Goal: Task Accomplishment & Management: Manage account settings

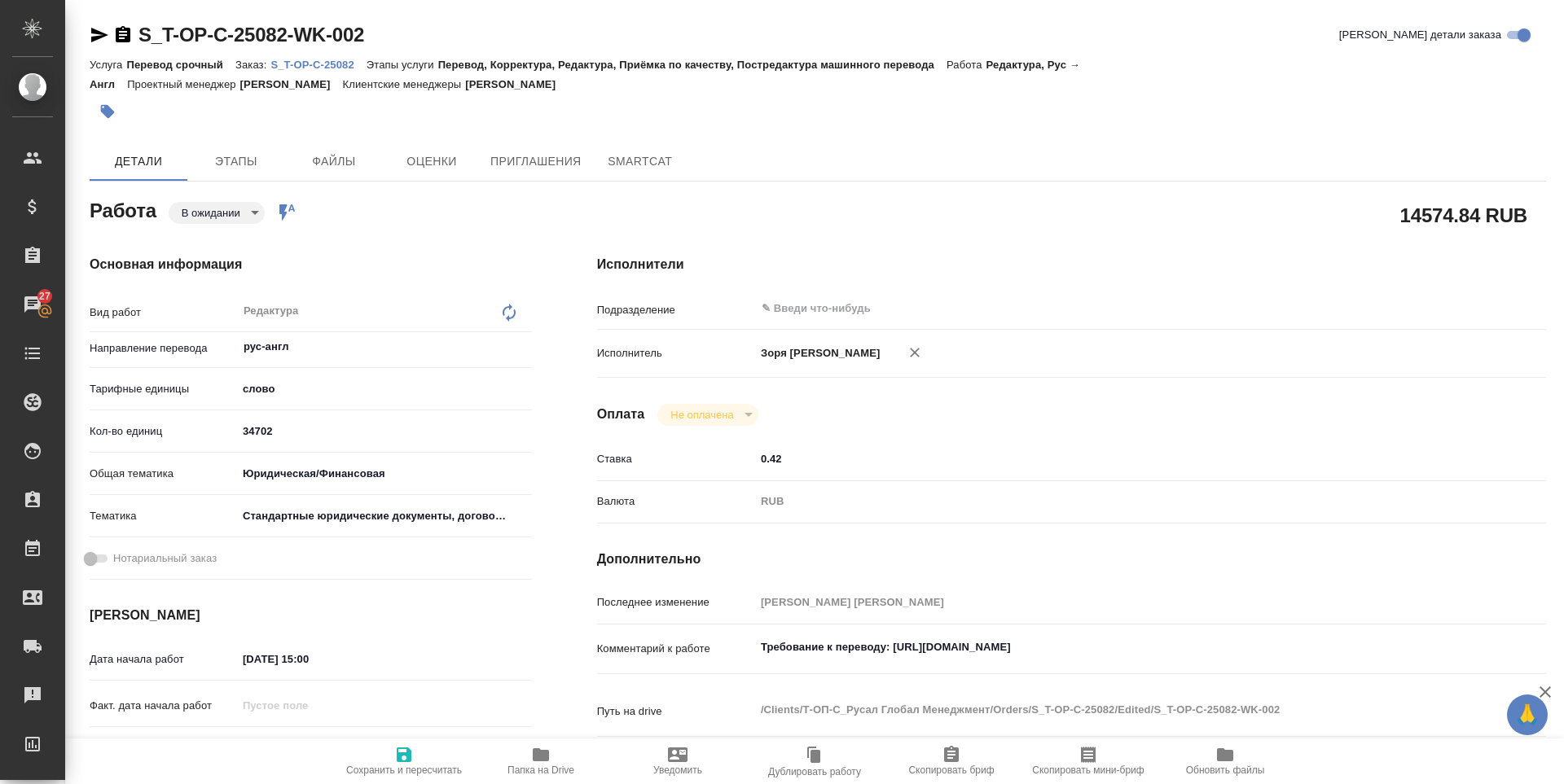
click at [204, 221] on body "🙏 .cls-1 fill:#fff; AWATERA [PERSON_NAME] Спецификации Заказы 27 Чаты Todo Прое…" at bounding box center [782, 392] width 1564 height 784
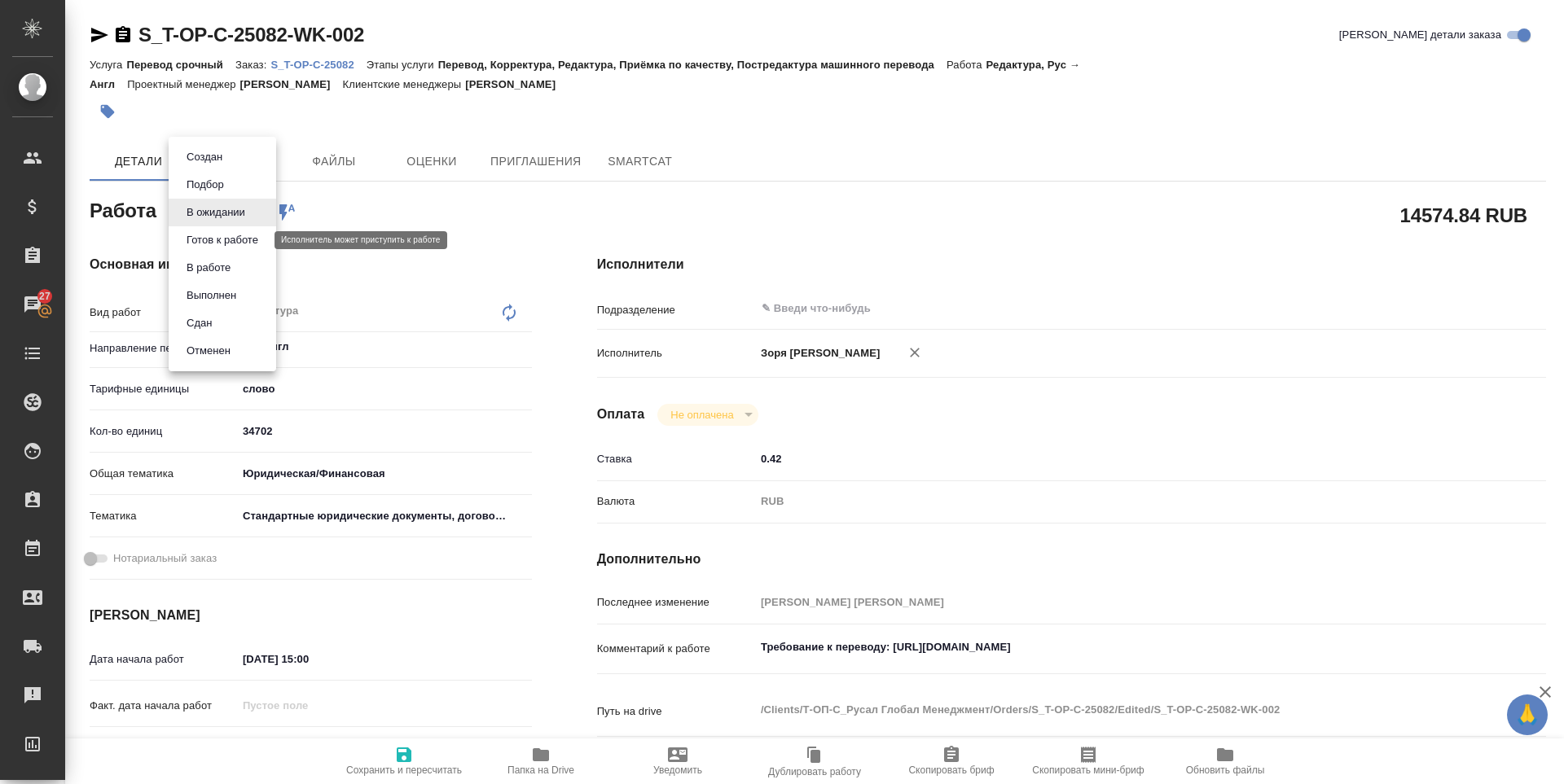
click at [209, 245] on button "Готов к работе" at bounding box center [222, 241] width 81 height 18
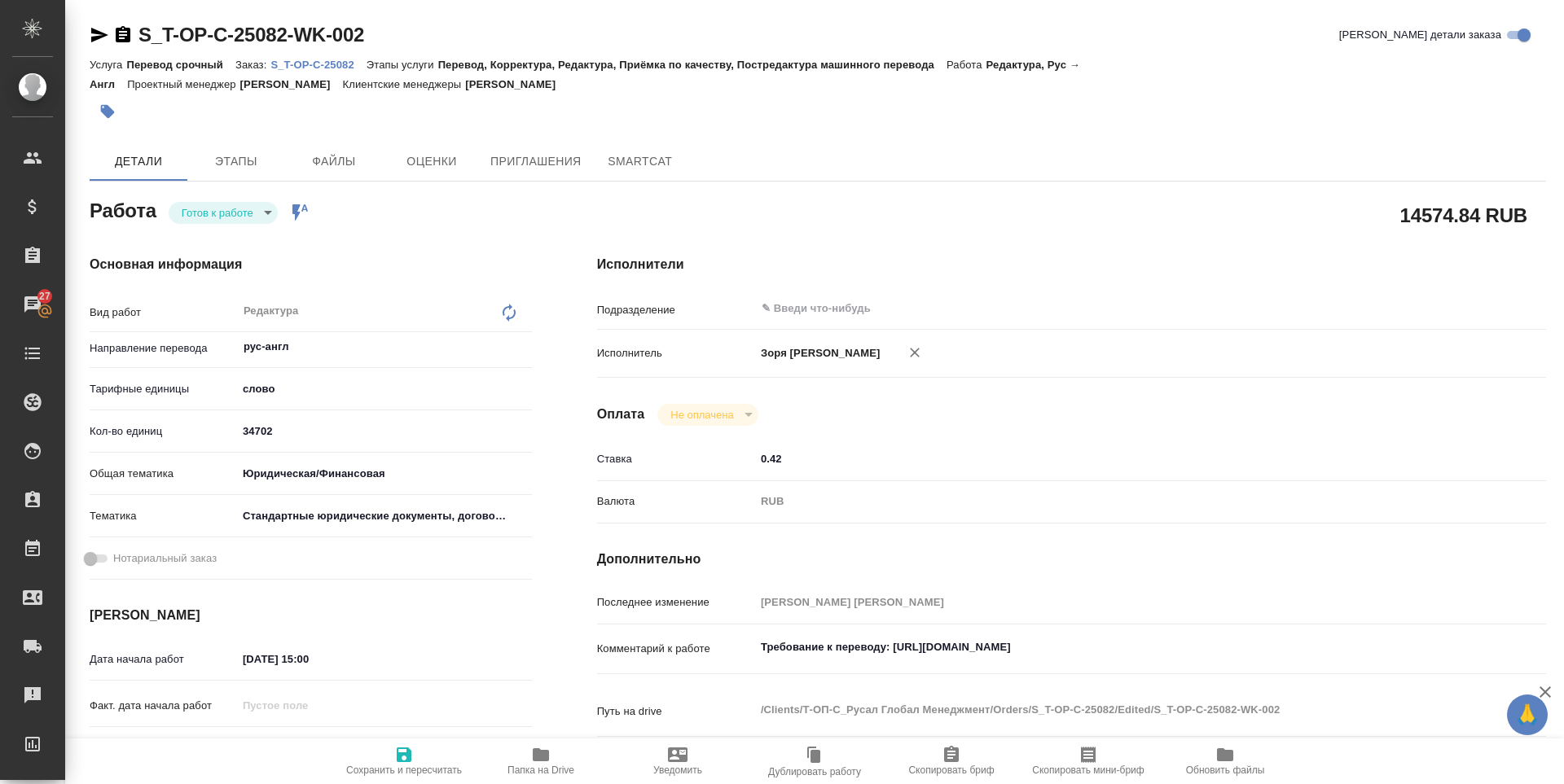
type textarea "x"
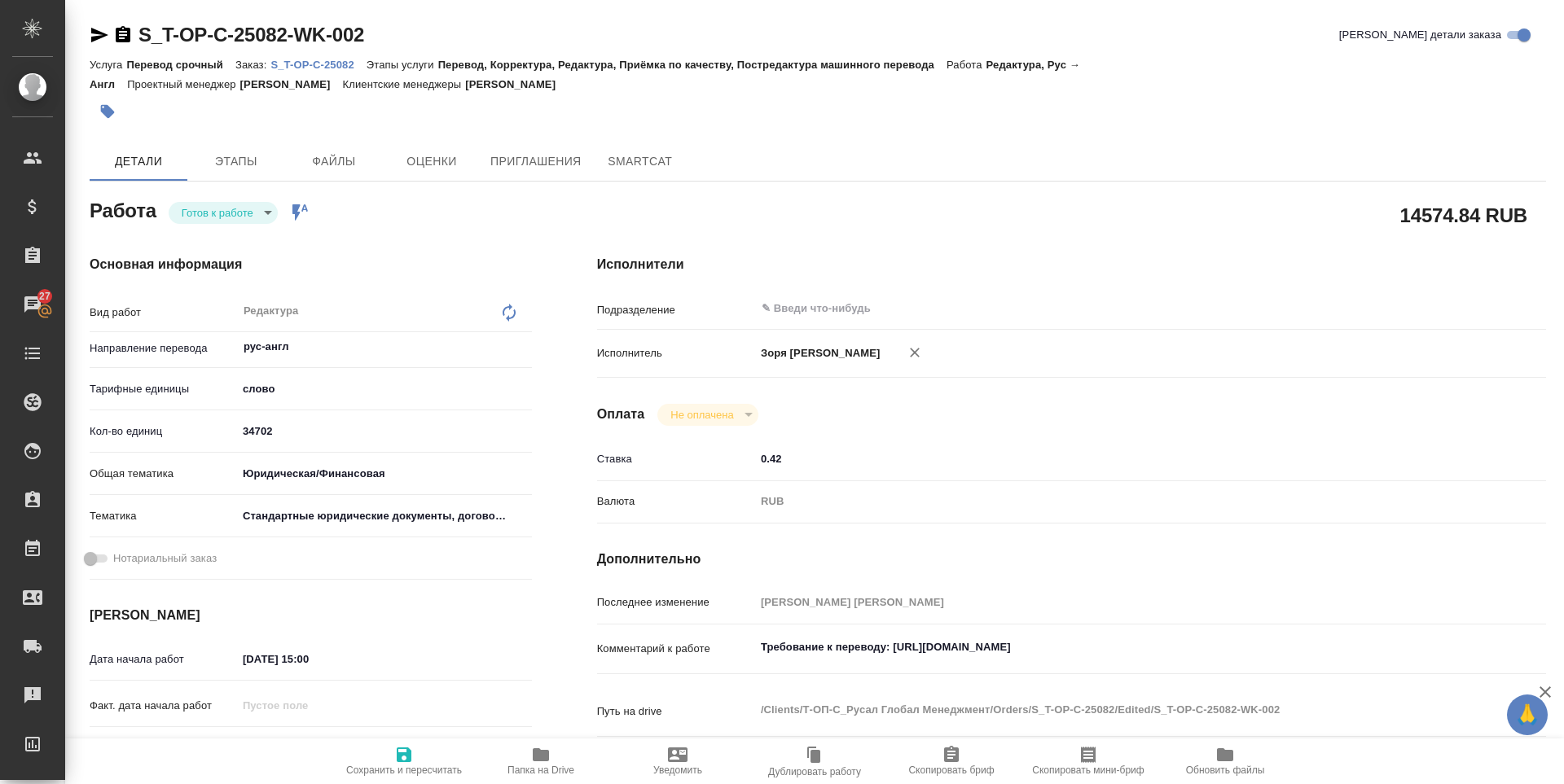
type textarea "x"
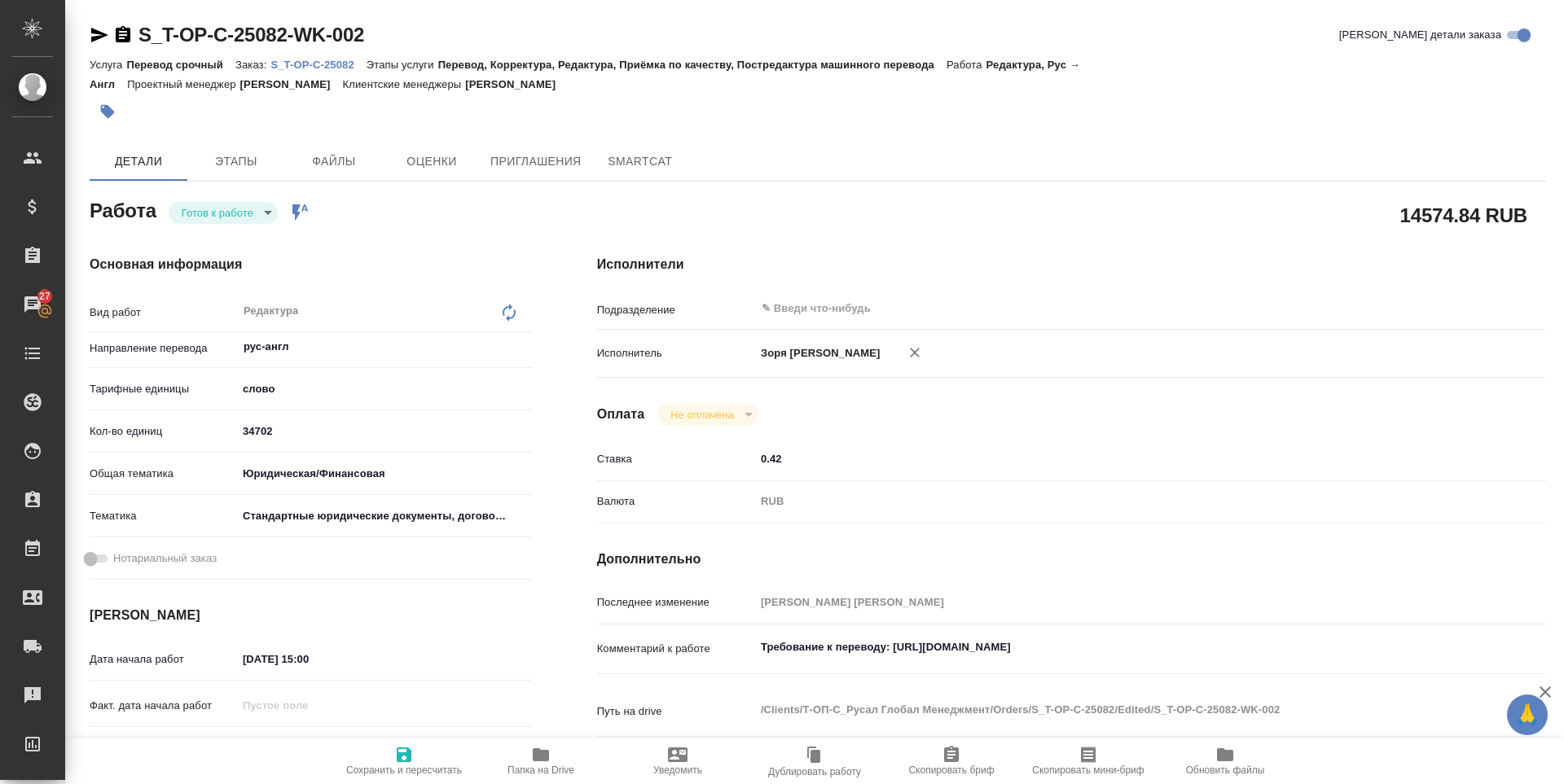
type textarea "x"
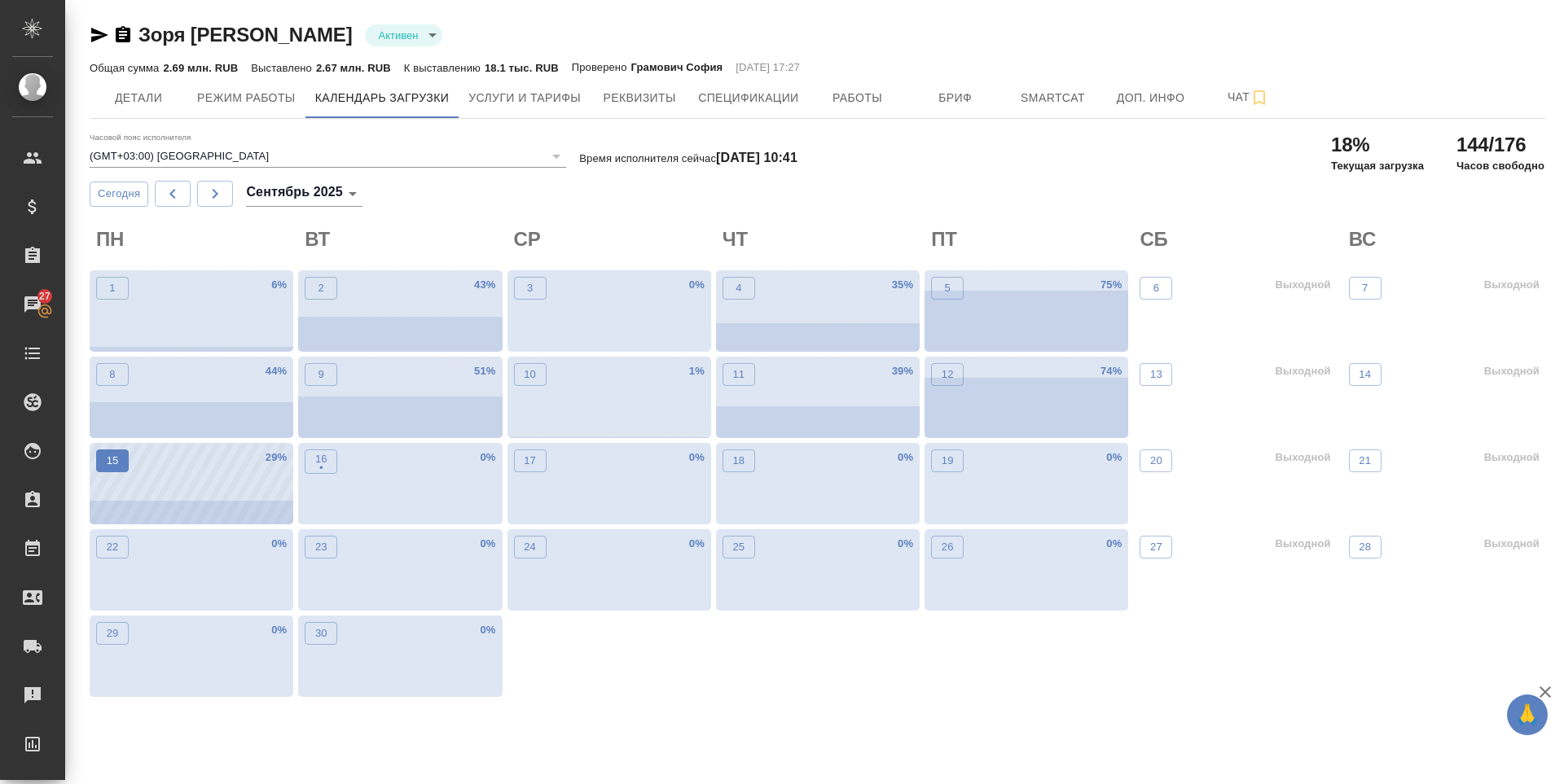
click at [117, 462] on p "15" at bounding box center [113, 460] width 12 height 16
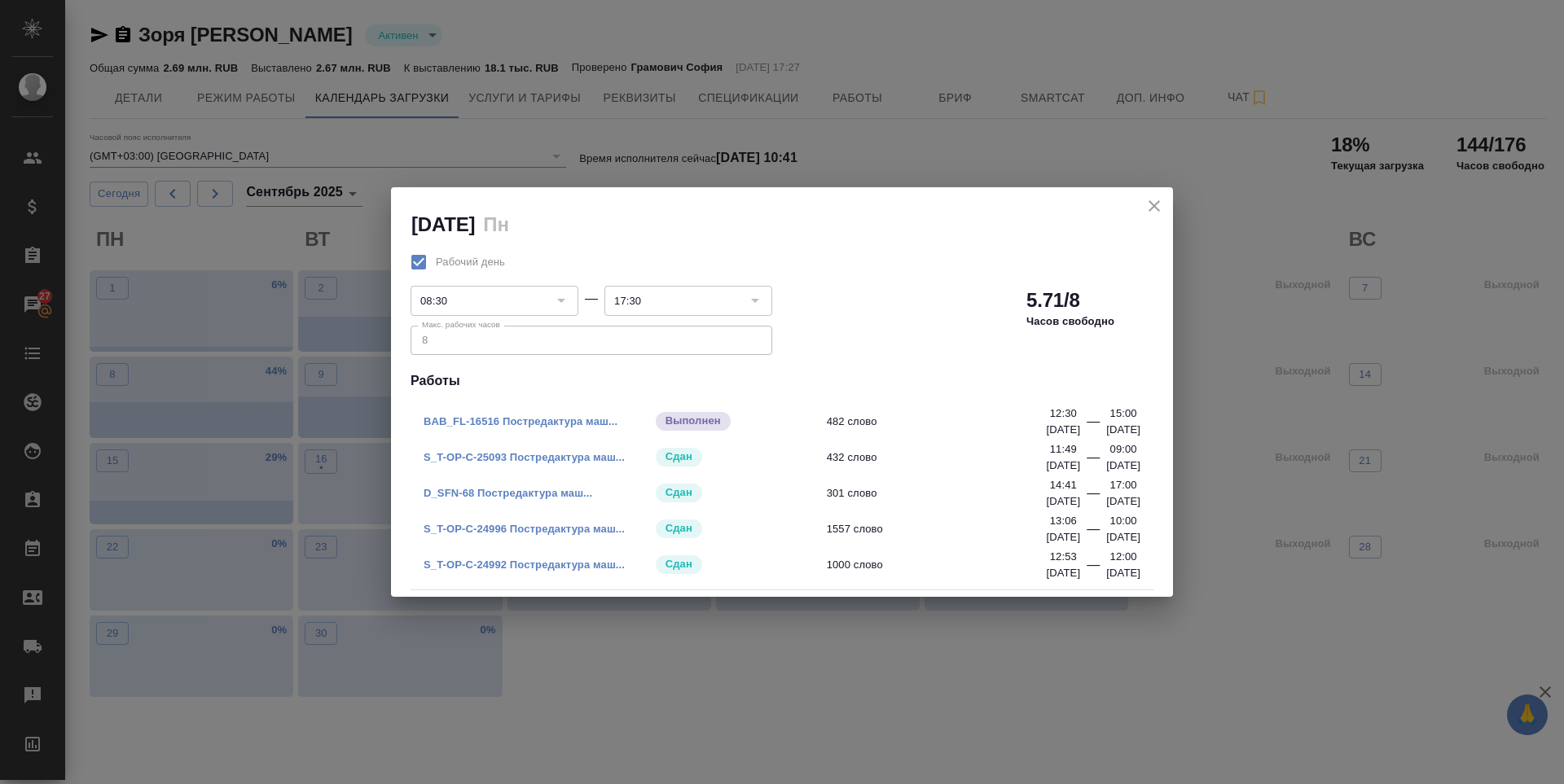
click at [1157, 204] on icon "close" at bounding box center [1154, 206] width 12 height 12
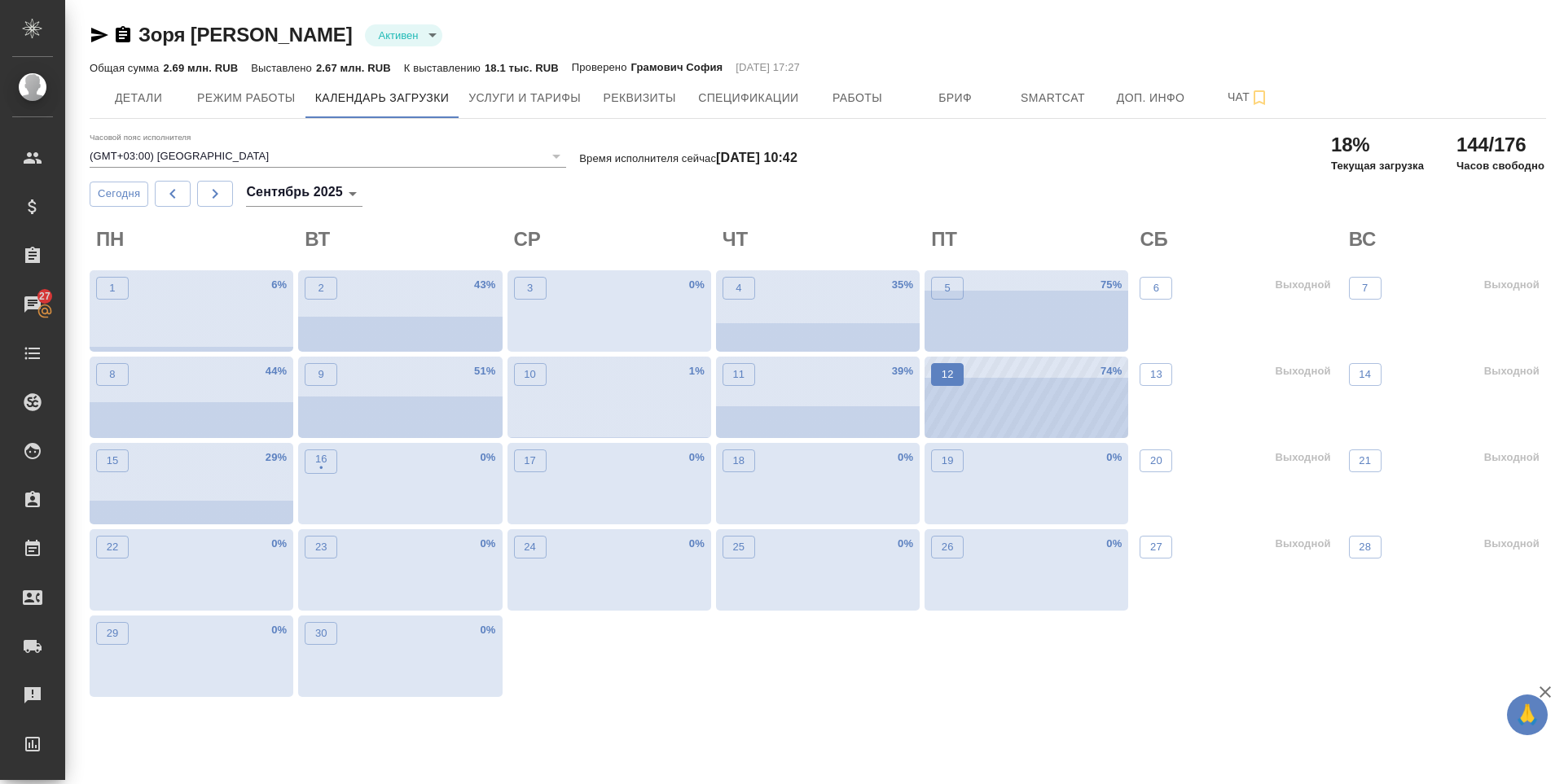
click at [943, 378] on p "12" at bounding box center [947, 374] width 12 height 16
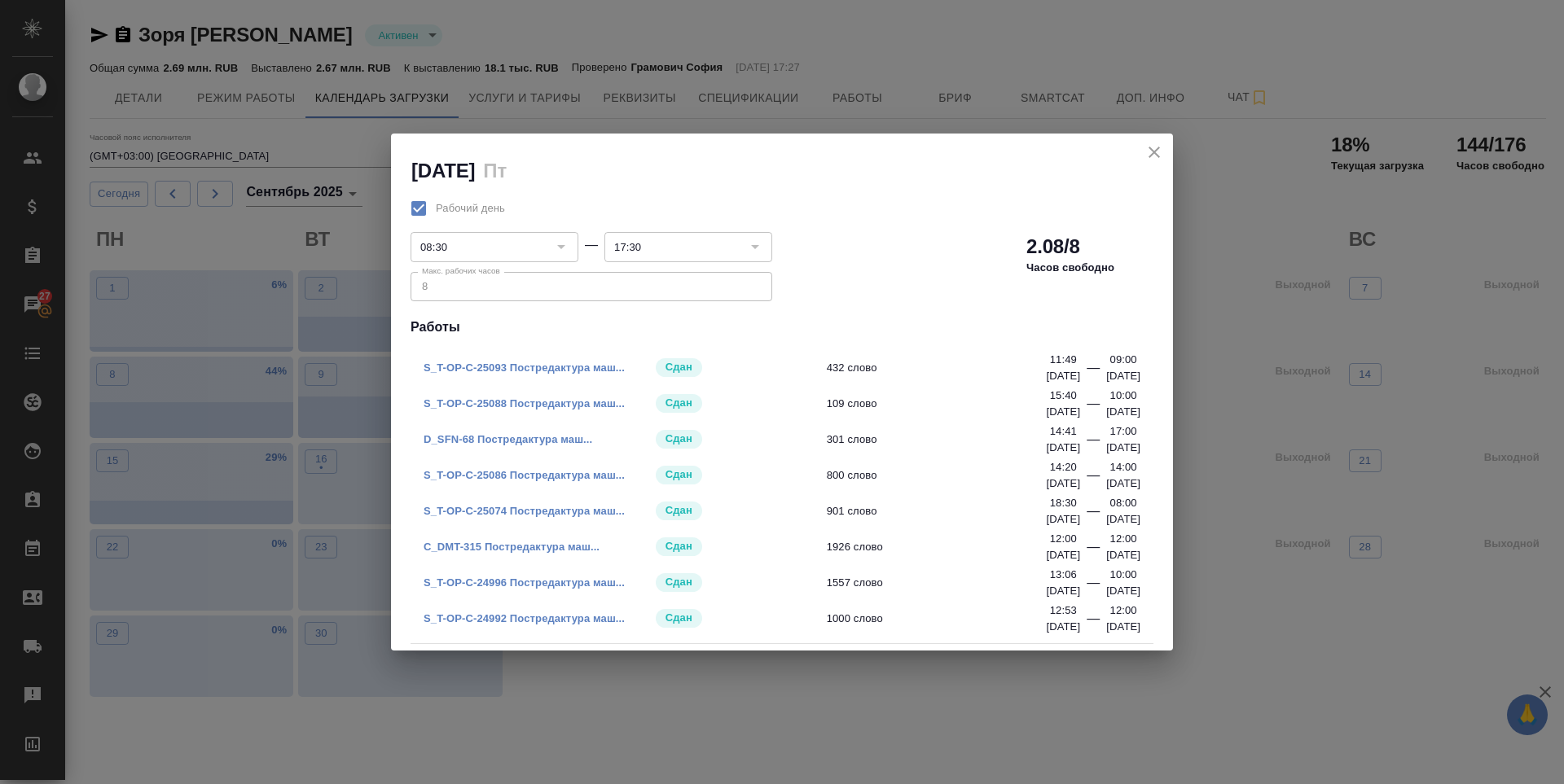
click at [1155, 150] on icon "close" at bounding box center [1154, 152] width 12 height 12
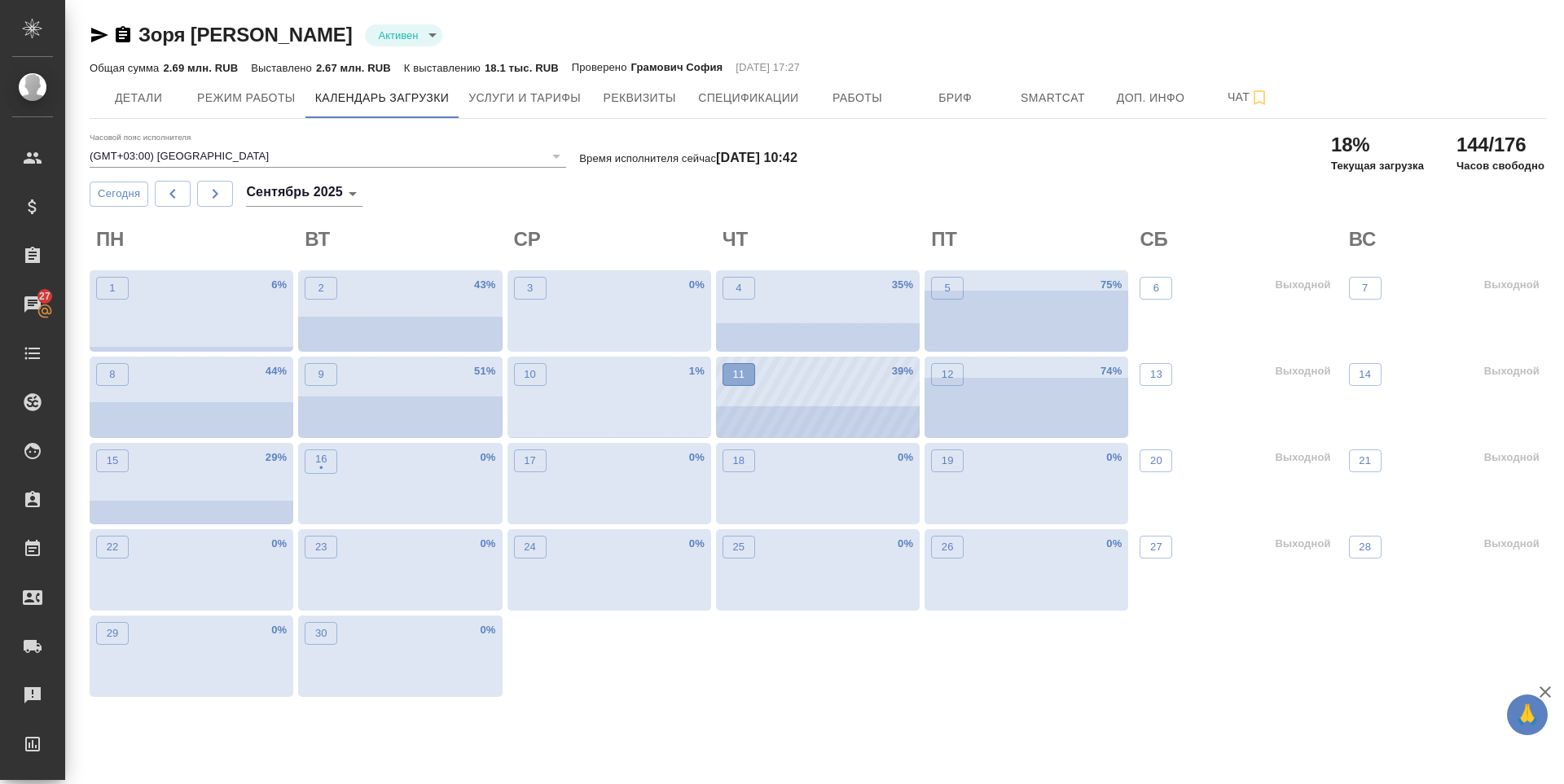
click at [743, 382] on p "11" at bounding box center [738, 374] width 12 height 16
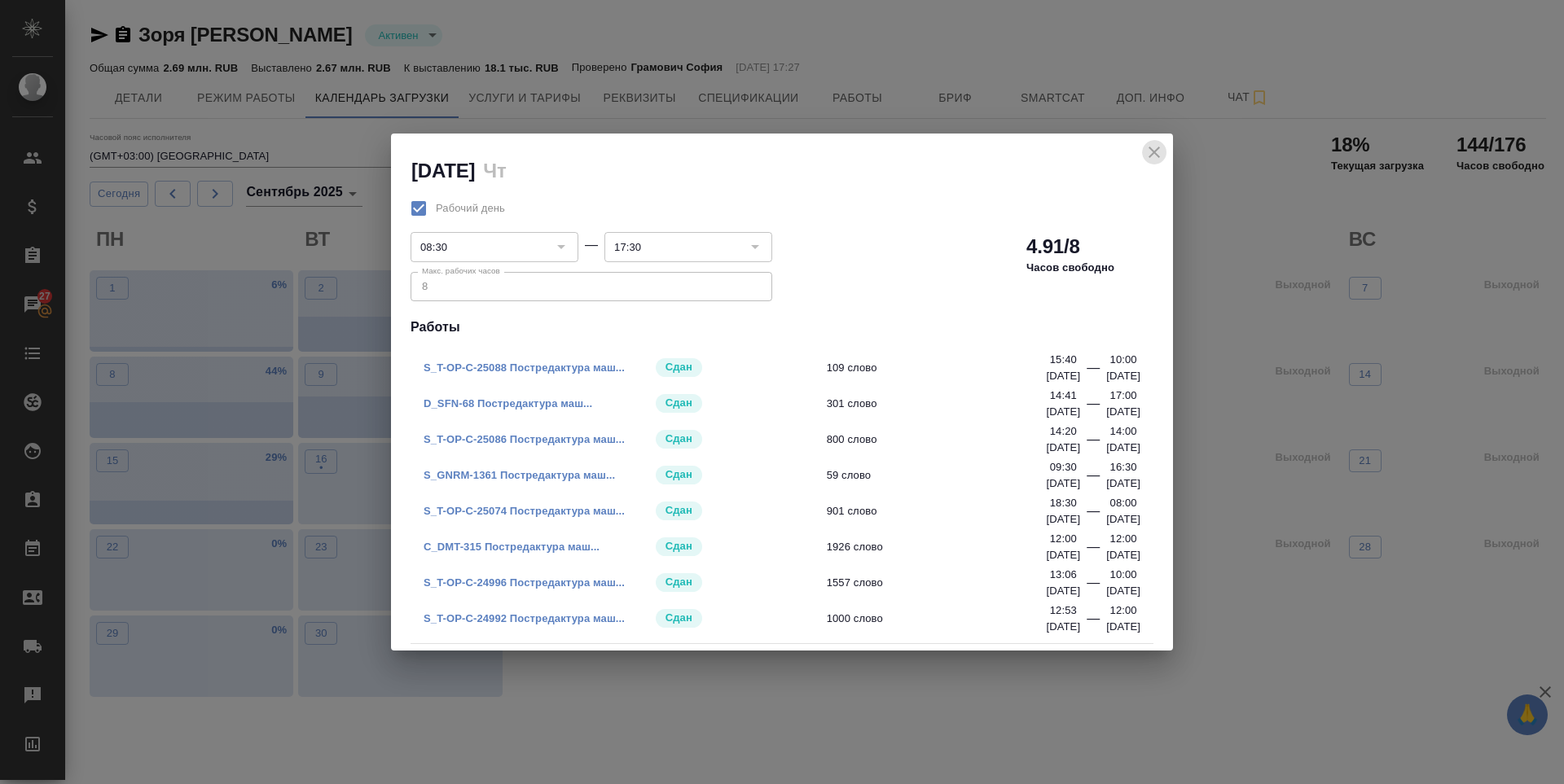
click at [1150, 146] on icon "close" at bounding box center [1154, 152] width 20 height 20
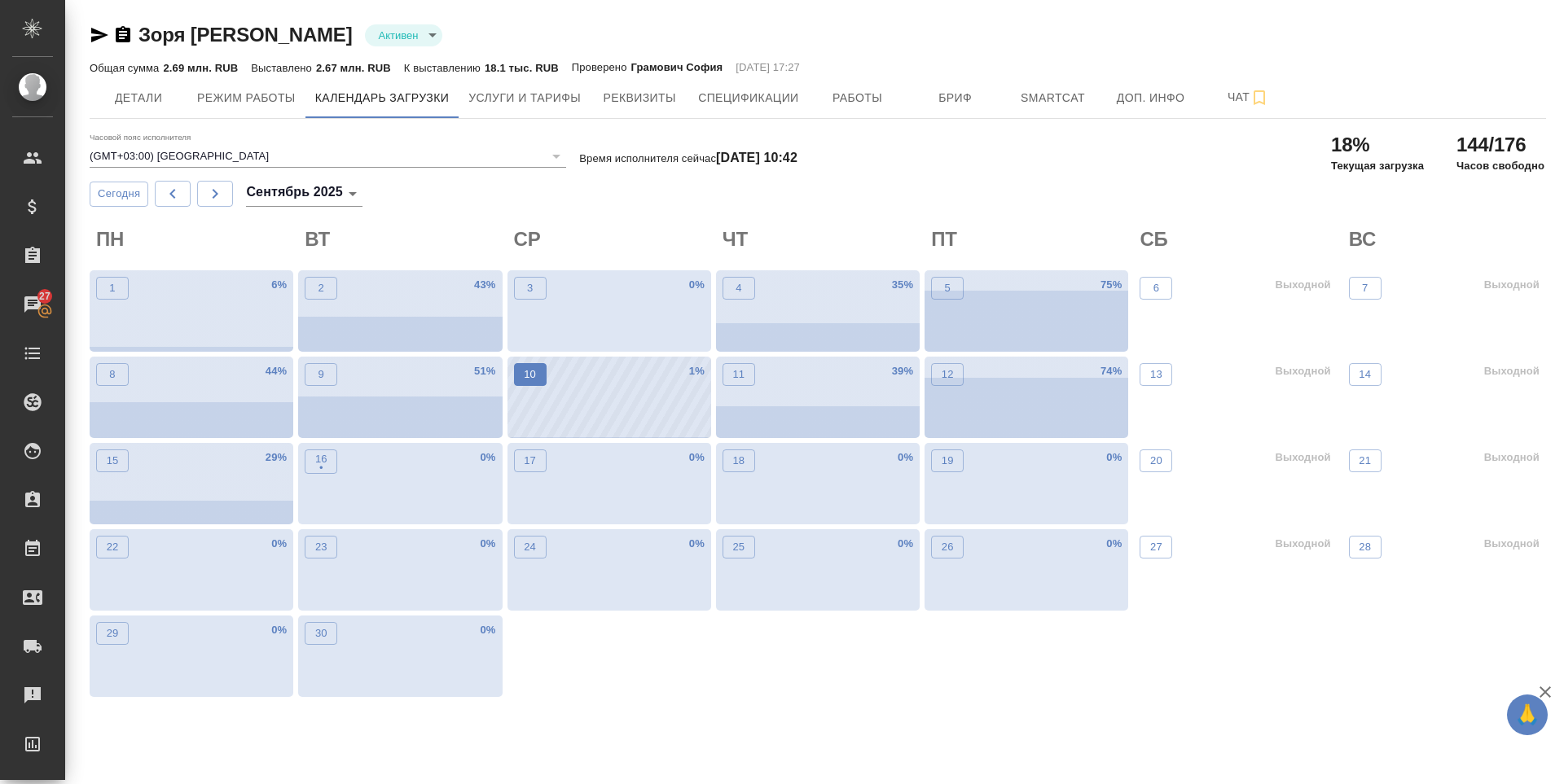
click at [534, 385] on button "10" at bounding box center [530, 374] width 33 height 23
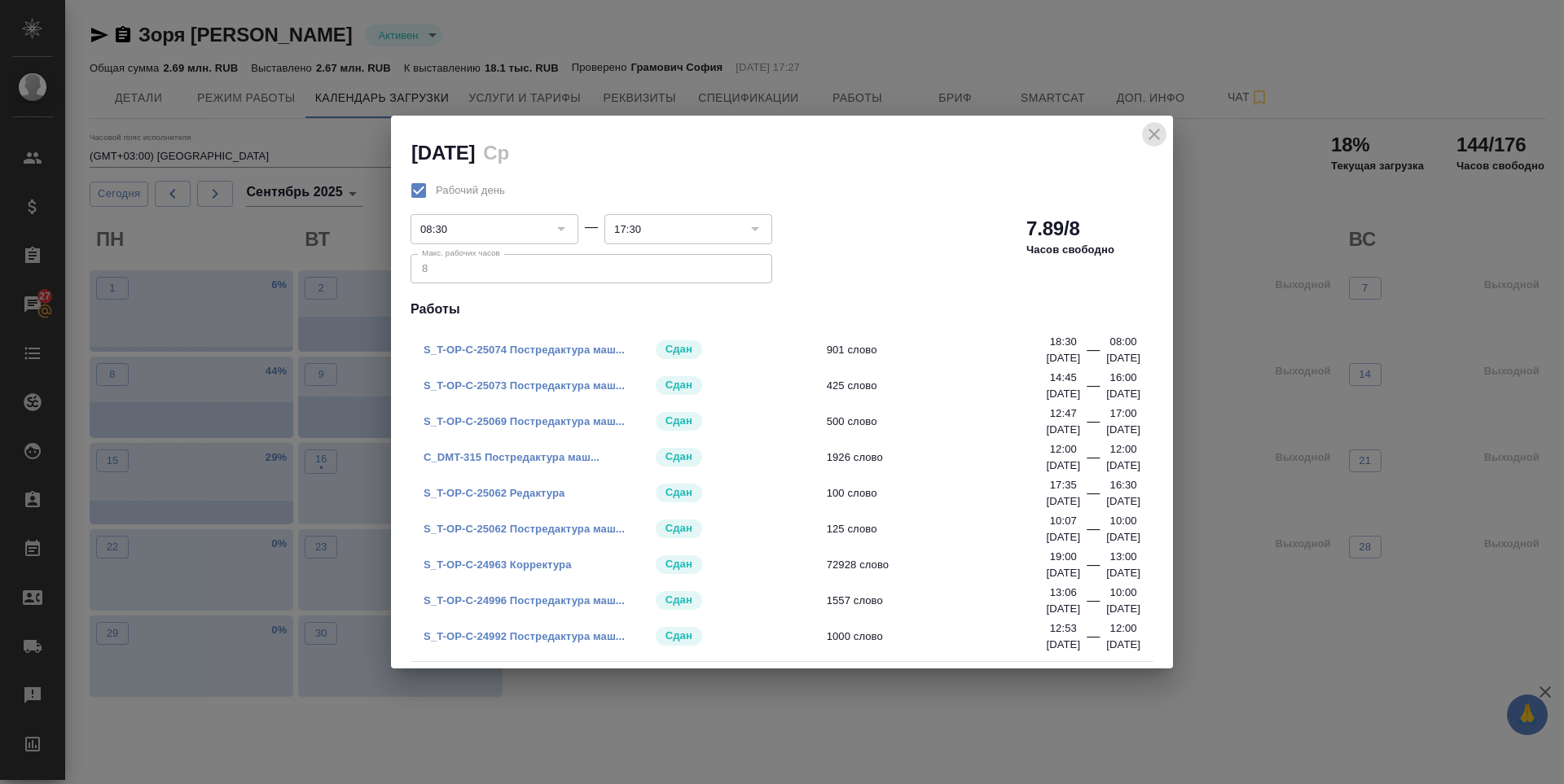
click at [1152, 131] on icon "close" at bounding box center [1154, 135] width 20 height 20
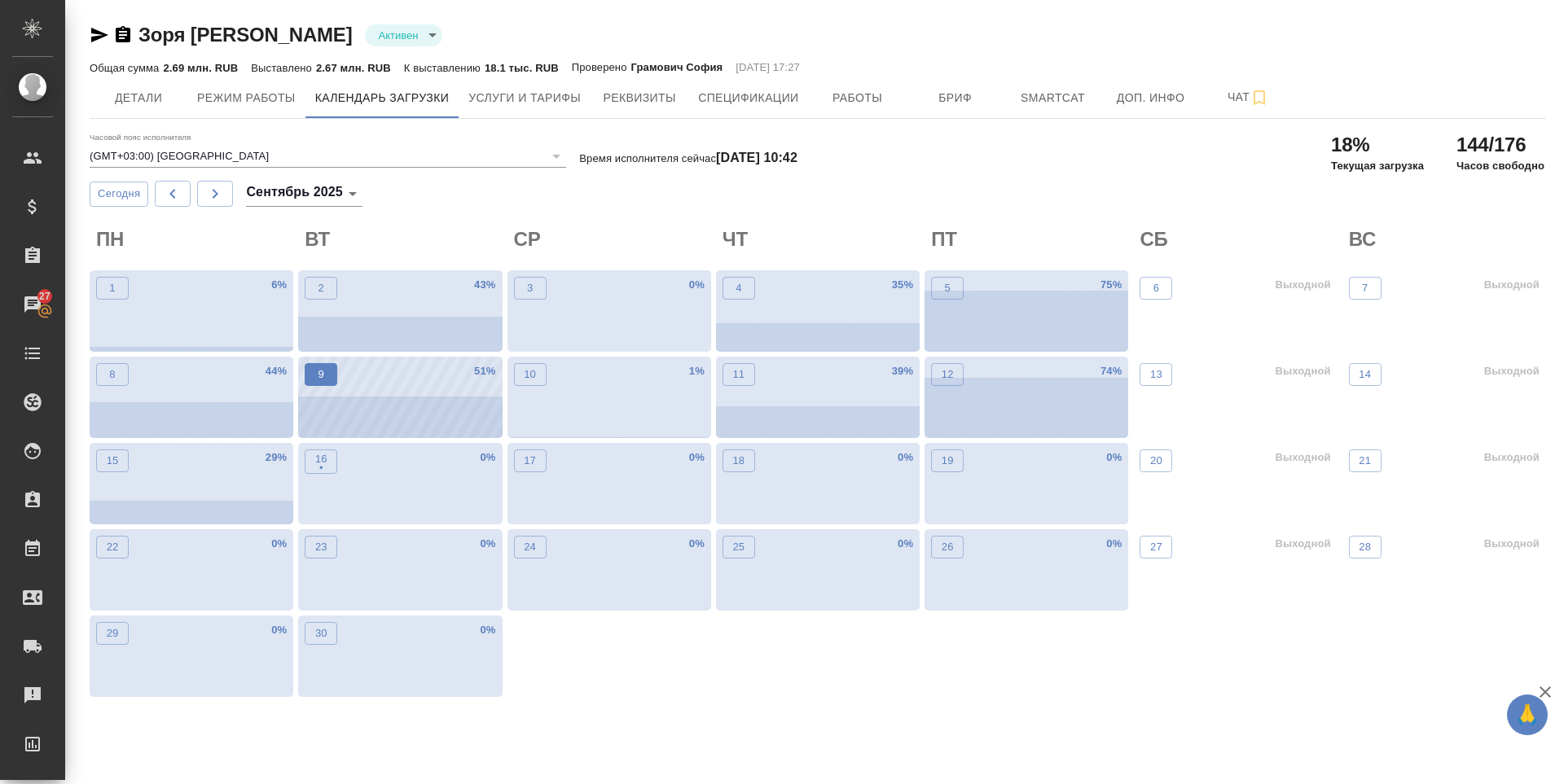
click at [312, 382] on button "9" at bounding box center [321, 374] width 33 height 23
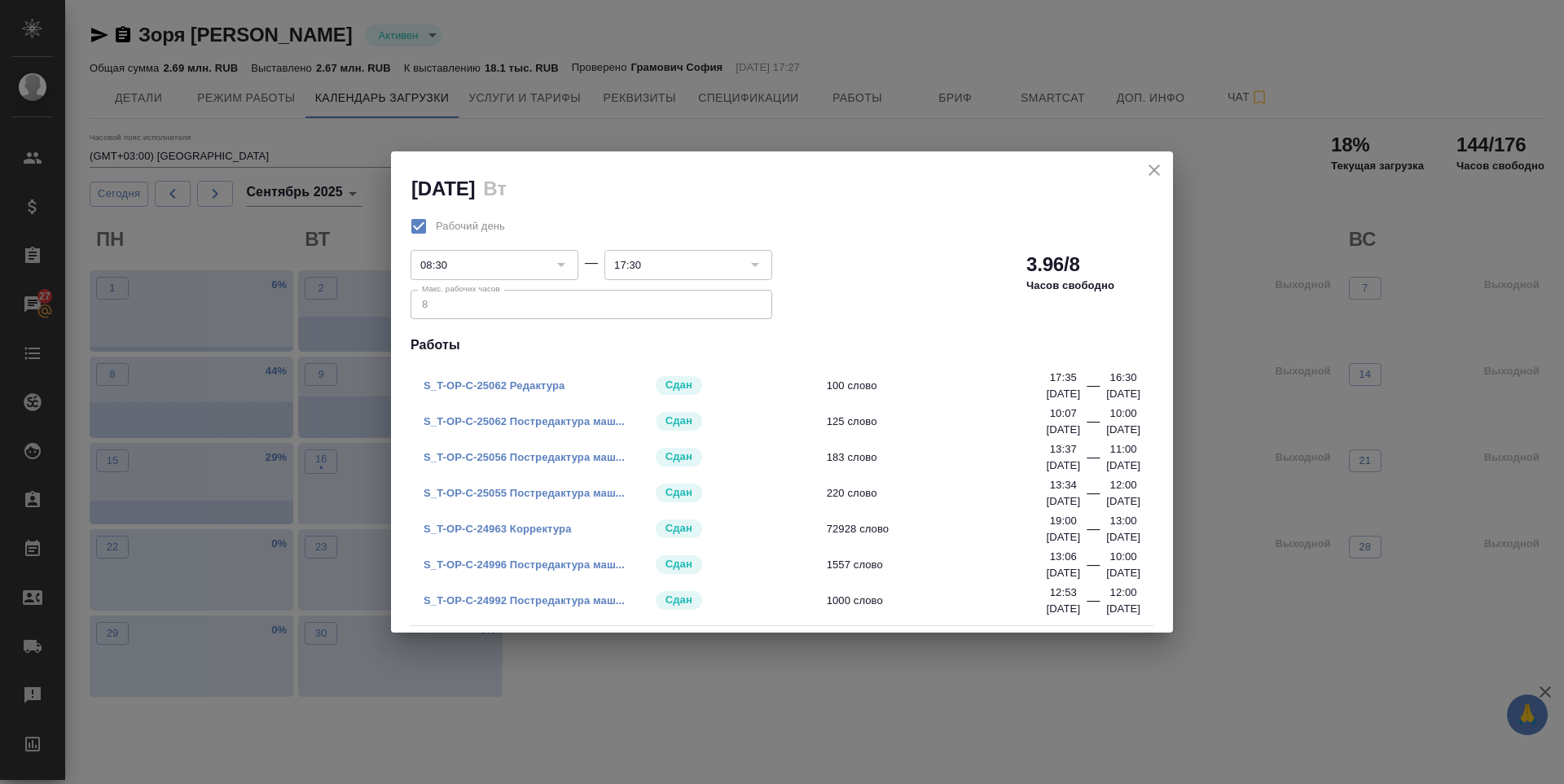
click at [1139, 167] on div "9 сентября Вт" at bounding box center [782, 177] width 782 height 51
drag, startPoint x: 1171, startPoint y: 167, endPoint x: 1152, endPoint y: 167, distance: 19.0
click at [1170, 167] on div "9 сентября Вт" at bounding box center [782, 177] width 782 height 51
click at [1150, 167] on icon "close" at bounding box center [1154, 170] width 20 height 20
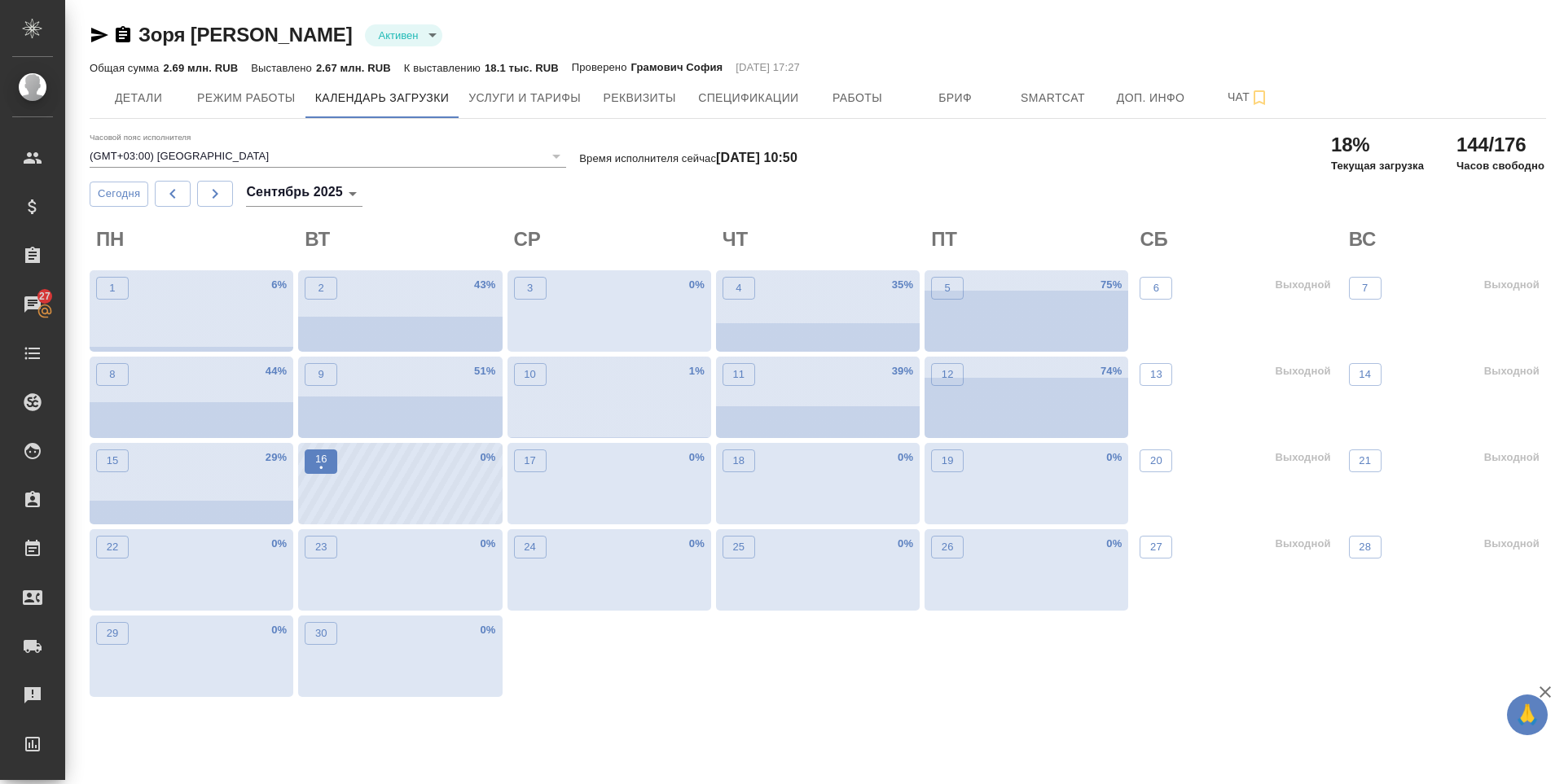
click at [323, 456] on p "16" at bounding box center [321, 459] width 12 height 16
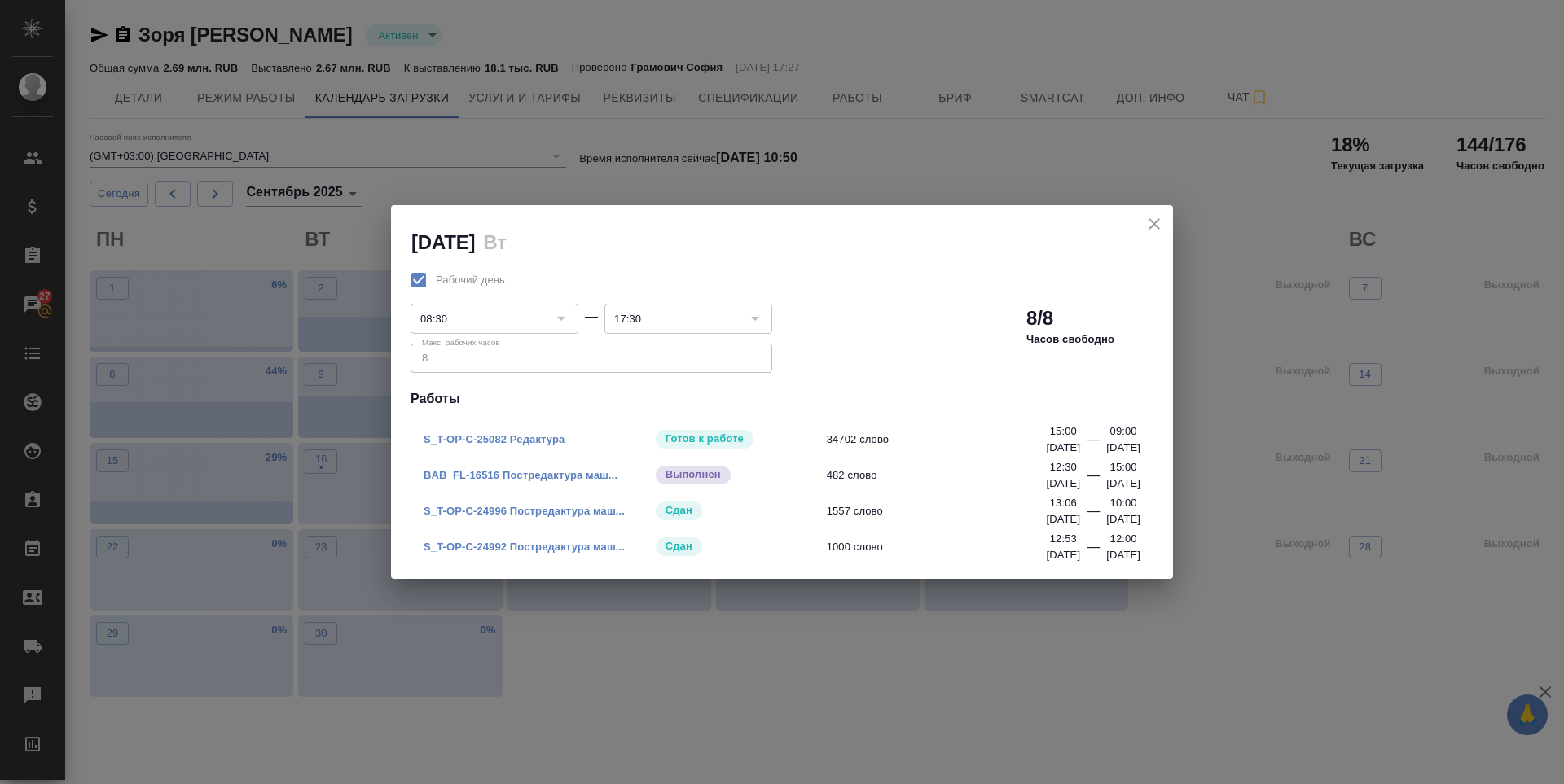
click at [1150, 221] on icon "close" at bounding box center [1154, 224] width 12 height 12
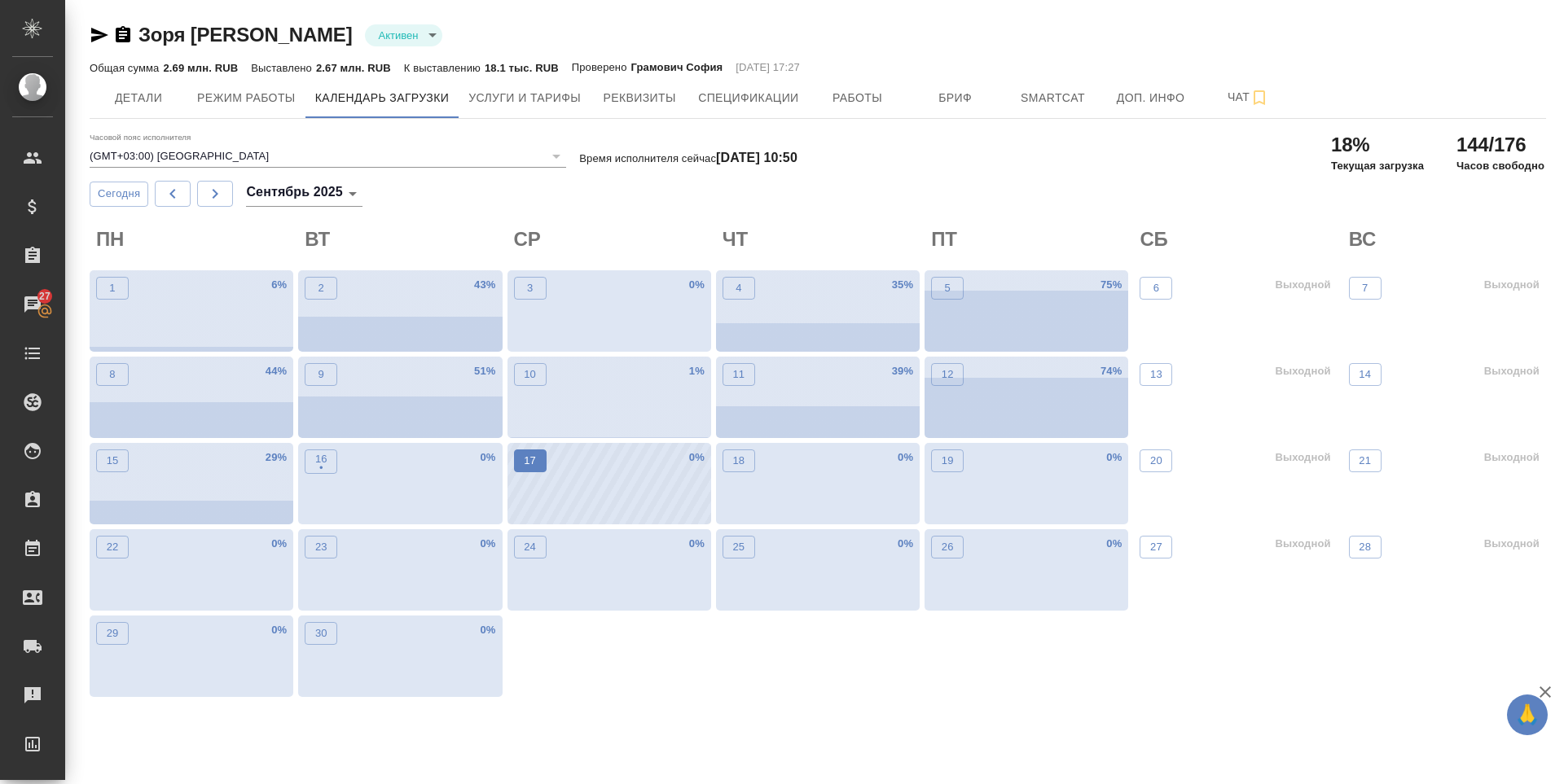
click at [524, 459] on p "17" at bounding box center [530, 460] width 12 height 16
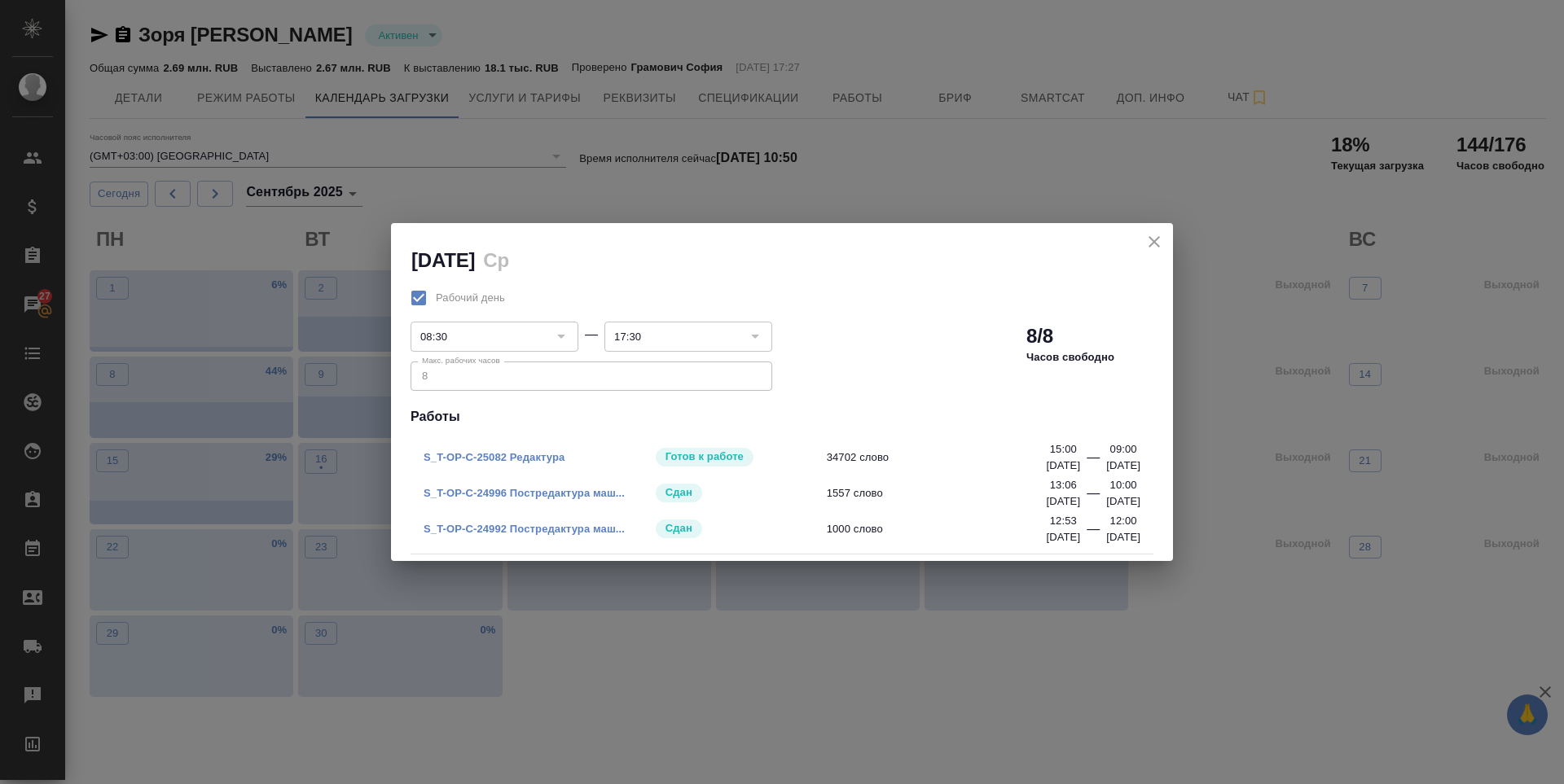
click at [1158, 245] on icon "close" at bounding box center [1154, 242] width 12 height 12
